Goal: Task Accomplishment & Management: Manage account settings

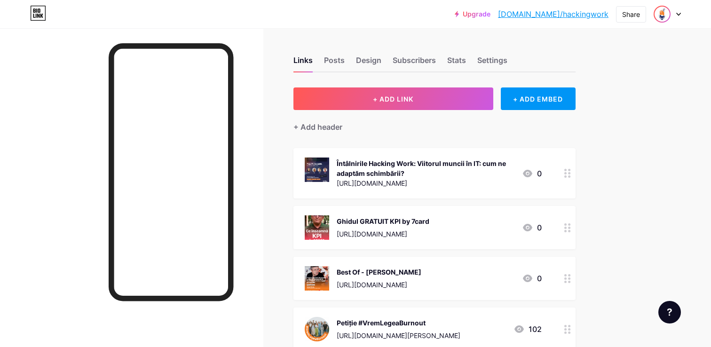
click at [667, 16] on img at bounding box center [662, 14] width 15 height 15
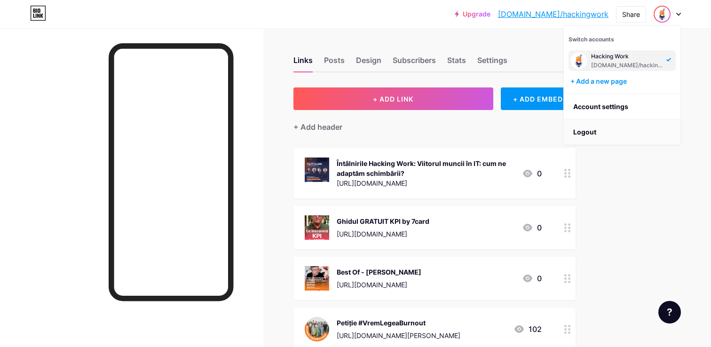
click at [588, 135] on li "Logout" at bounding box center [622, 131] width 117 height 25
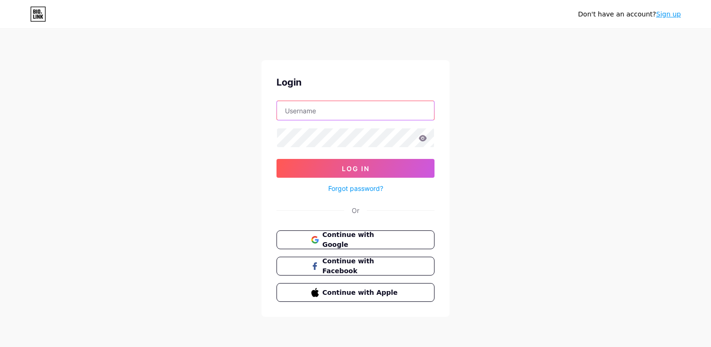
click at [378, 112] on input "text" at bounding box center [355, 110] width 157 height 19
type input "[EMAIL_ADDRESS][DOMAIN_NAME]"
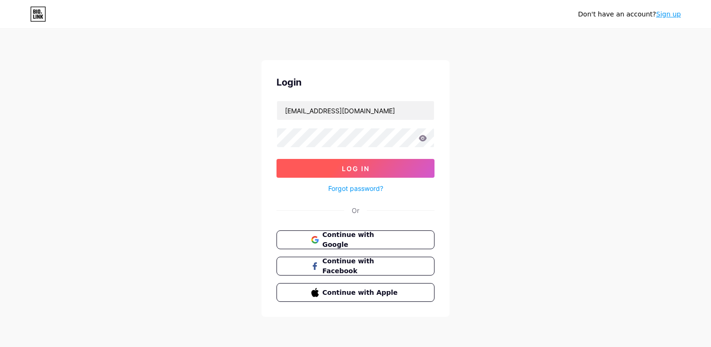
click at [357, 168] on span "Log In" at bounding box center [356, 169] width 28 height 8
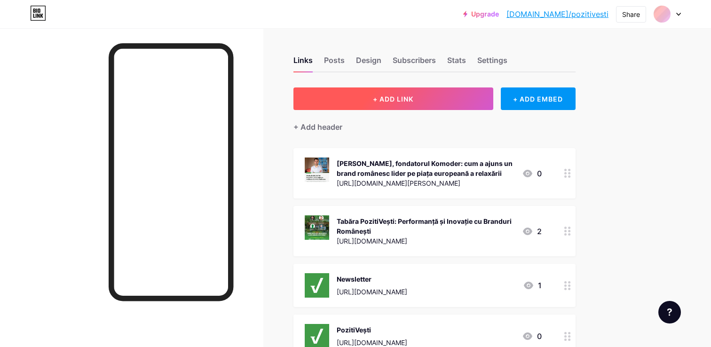
click at [375, 94] on button "+ ADD LINK" at bounding box center [394, 98] width 200 height 23
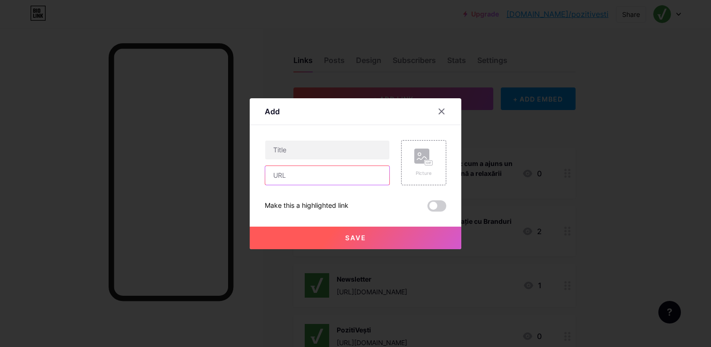
click at [298, 176] on input "text" at bounding box center [327, 175] width 124 height 19
click at [300, 150] on input "text" at bounding box center [327, 150] width 124 height 19
paste input "„Autenticitatea este un mușchi ce trebuie antrenat”. Trei pași practici să-ți e…"
type input "„Autenticitatea este un mușchi ce trebuie antrenat”. Trei pași practici să-ți e…"
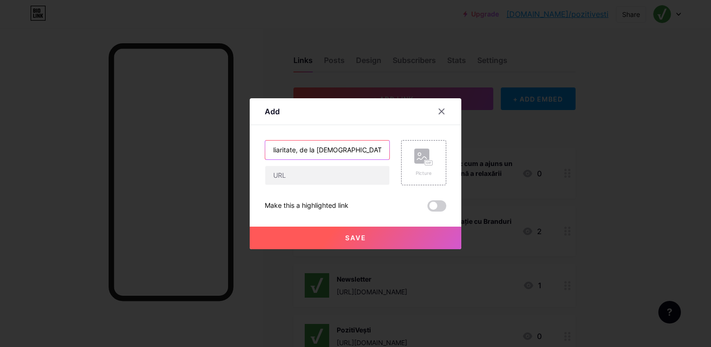
scroll to position [0, 0]
click at [307, 177] on input "text" at bounding box center [327, 175] width 124 height 19
paste input "[URL][DOMAIN_NAME]"
type input "[URL][DOMAIN_NAME]"
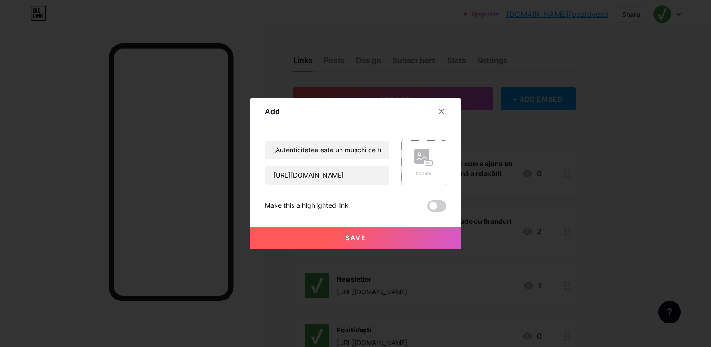
click at [417, 155] on rect at bounding box center [421, 156] width 15 height 15
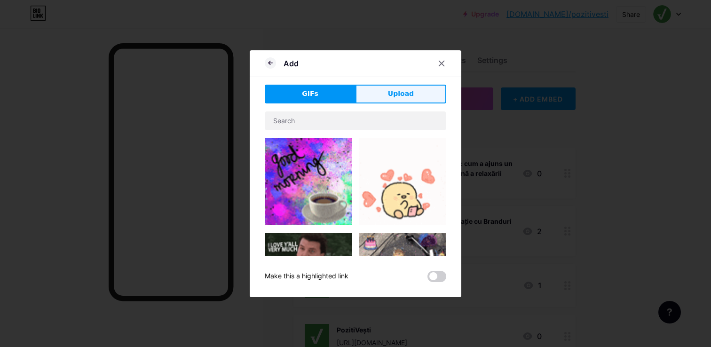
click at [399, 90] on span "Upload" at bounding box center [401, 94] width 26 height 10
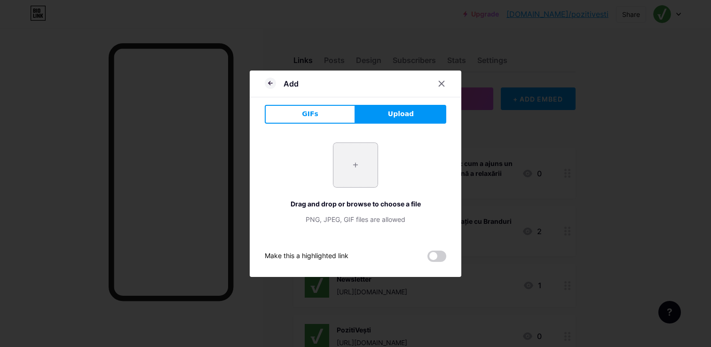
click at [364, 168] on input "file" at bounding box center [356, 165] width 44 height 44
type input "C:\fakepath\01 - Autenticitatea este un muschi ce trebuie antrenat..png"
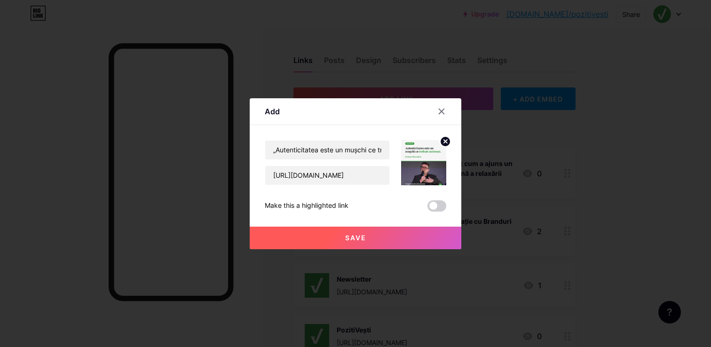
click at [361, 240] on span "Save" at bounding box center [355, 238] width 21 height 8
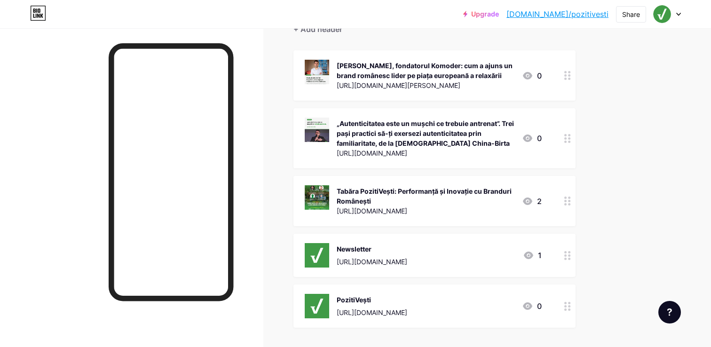
scroll to position [57, 0]
